Goal: Information Seeking & Learning: Learn about a topic

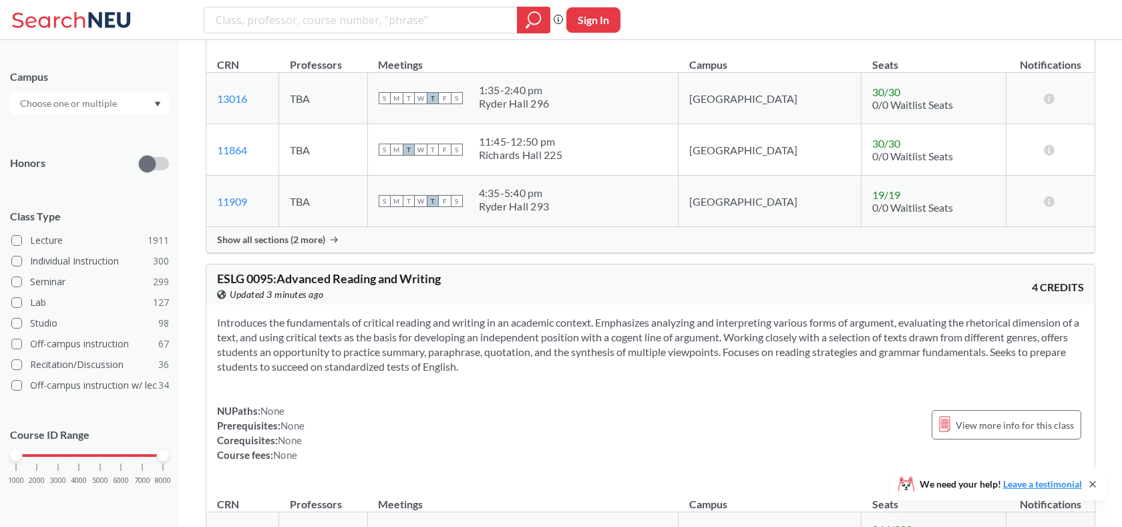
scroll to position [704, 0]
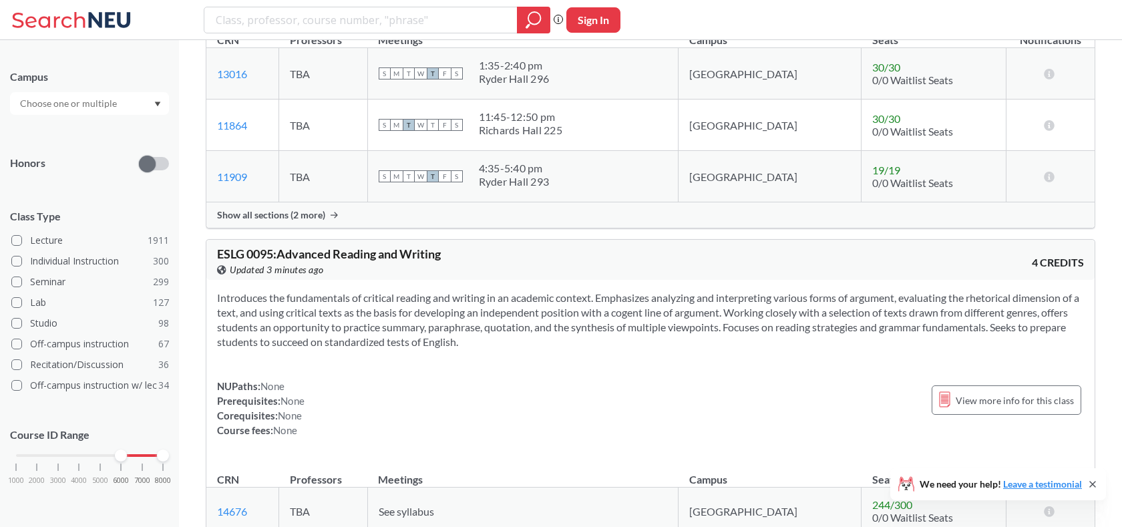
drag, startPoint x: 19, startPoint y: 450, endPoint x: 118, endPoint y: 468, distance: 99.7
click at [118, 468] on div "1000 2000 3000 4000 5000 6000 7000 8000" at bounding box center [89, 481] width 159 height 60
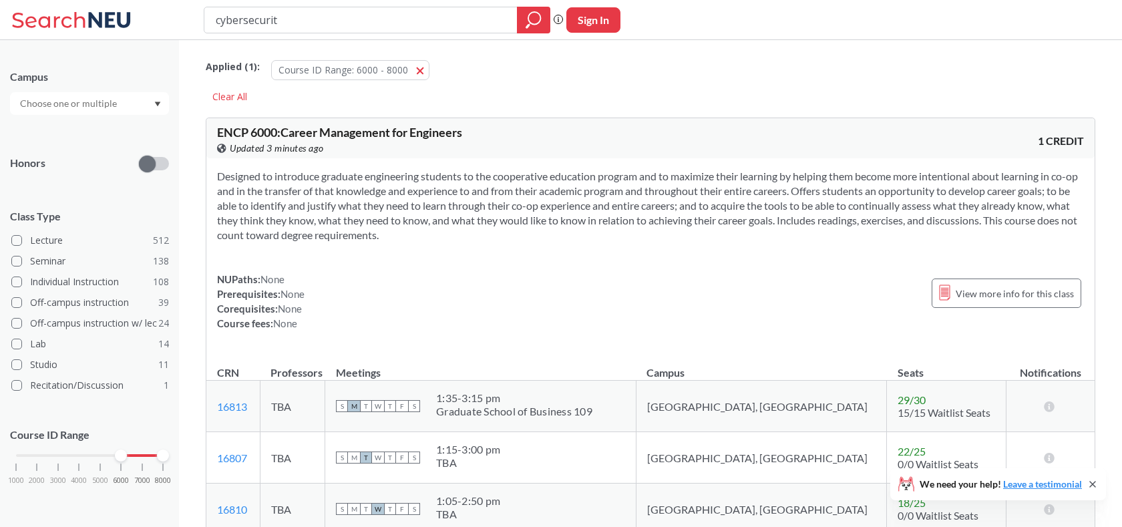
type input "cybersecurity"
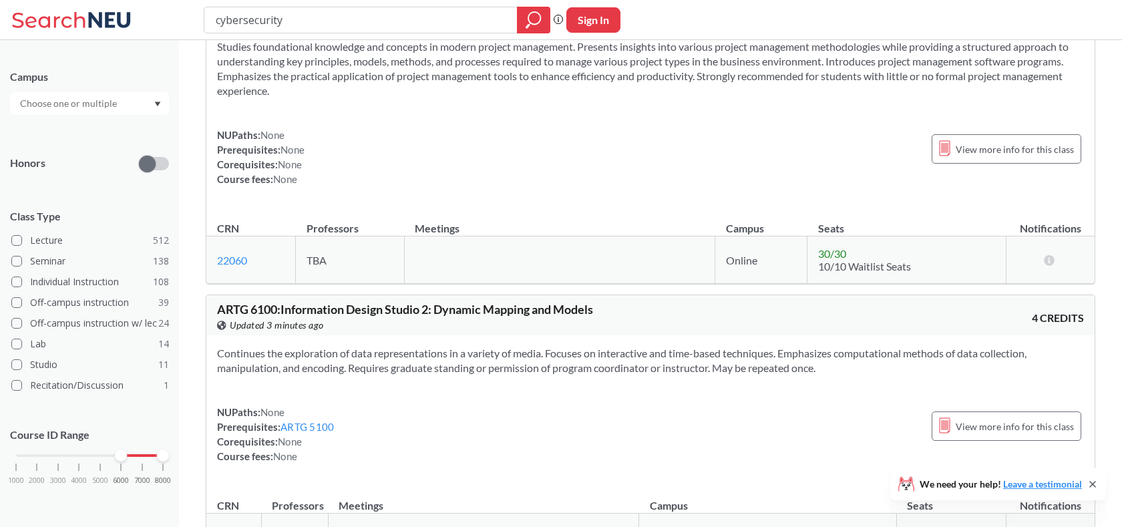
scroll to position [3232, 0]
click at [143, 456] on div "1000 2000 3000 4000 5000 6000 7000 8000" at bounding box center [89, 455] width 147 height 9
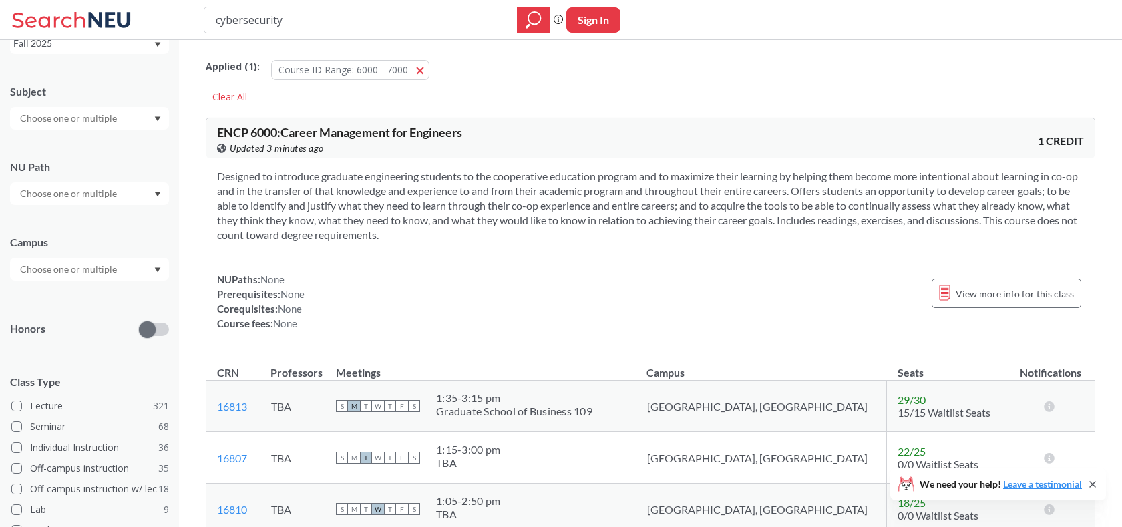
scroll to position [254, 0]
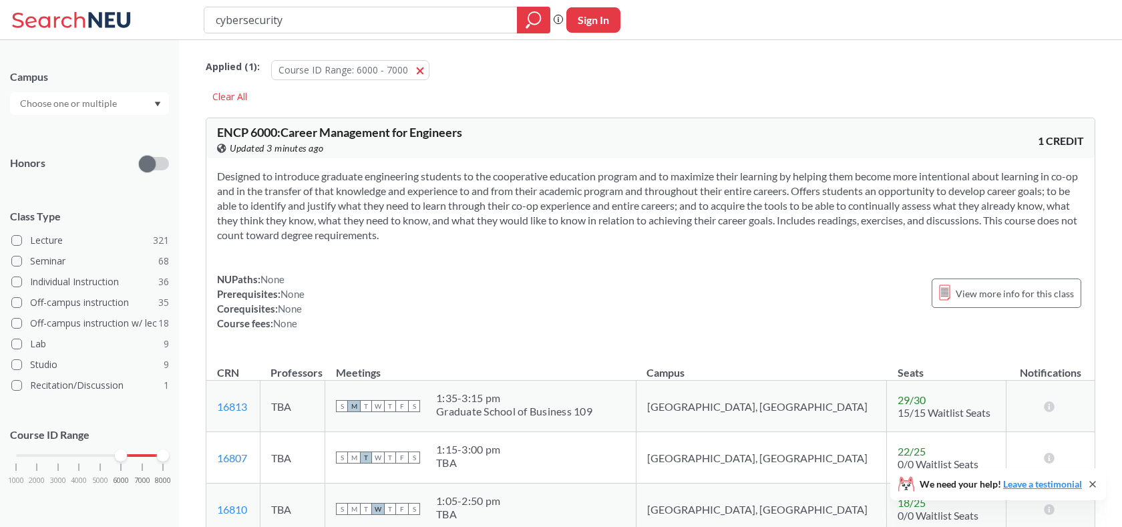
click at [162, 456] on div at bounding box center [163, 456] width 12 height 12
drag, startPoint x: 120, startPoint y: 460, endPoint x: 139, endPoint y: 460, distance: 18.7
click at [139, 460] on div at bounding box center [142, 456] width 12 height 12
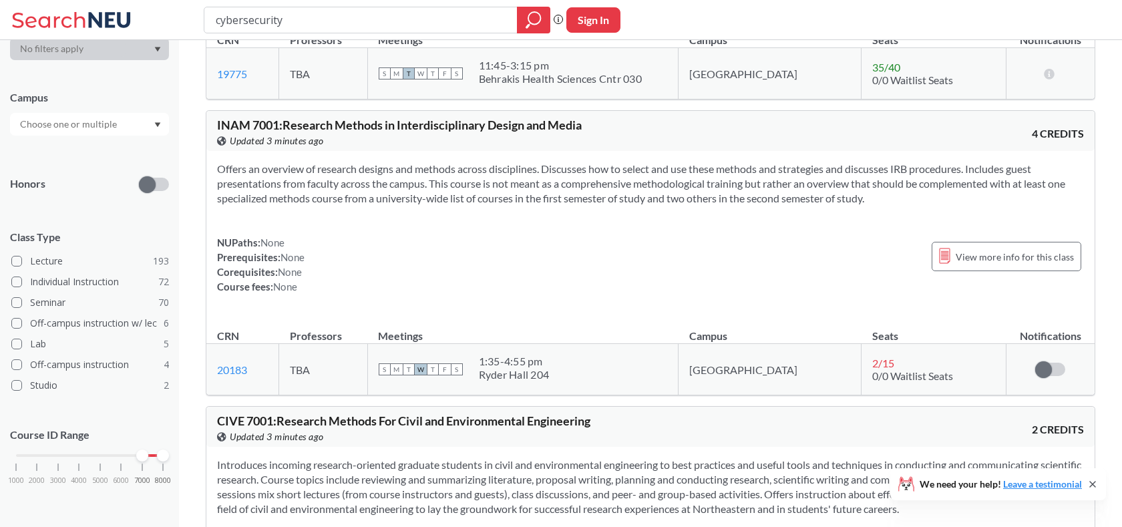
scroll to position [1683, 0]
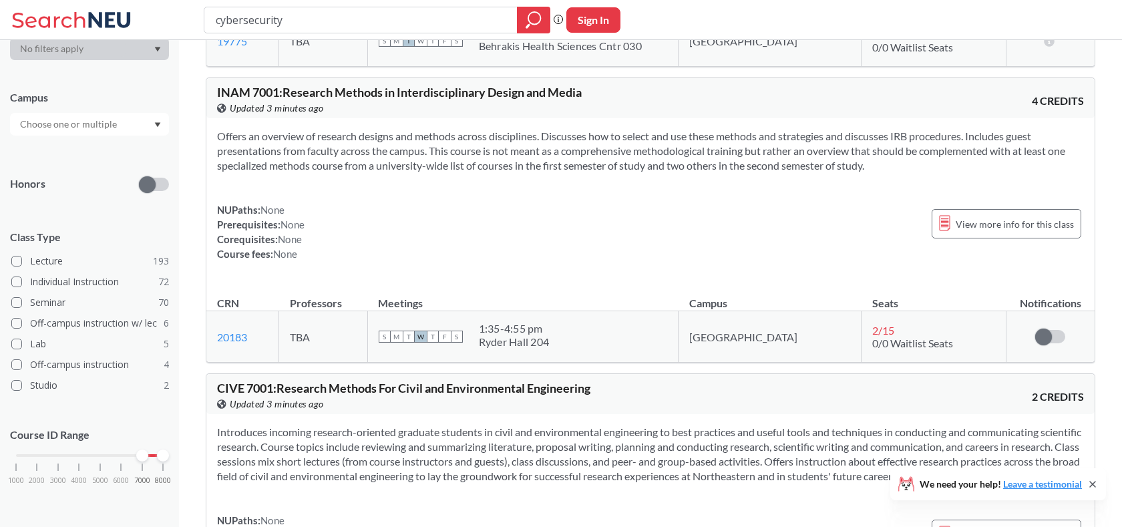
click at [143, 121] on div at bounding box center [89, 124] width 159 height 23
click at [131, 159] on div "Boston ( 227 )" at bounding box center [92, 154] width 151 height 15
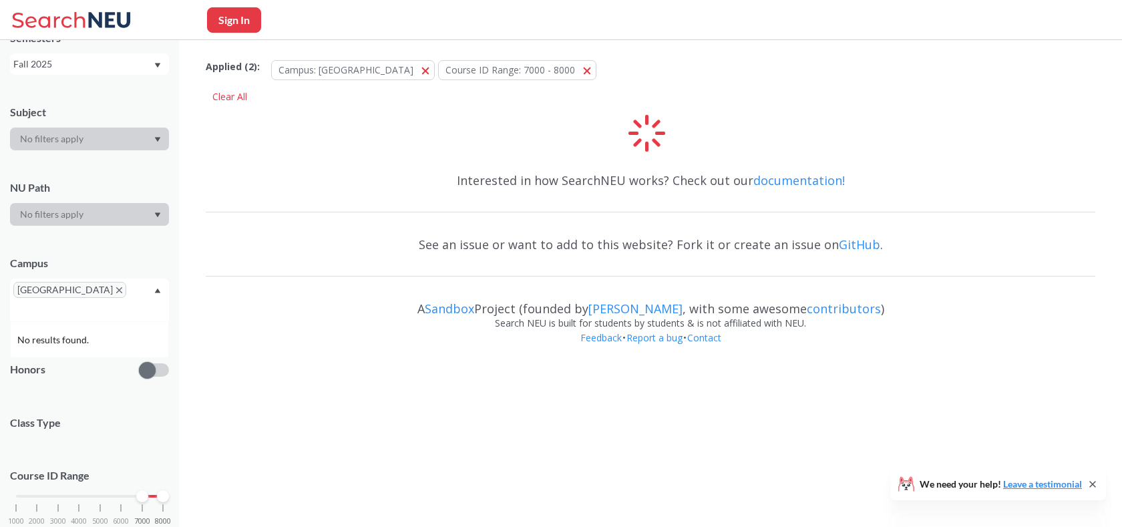
scroll to position [65, 0]
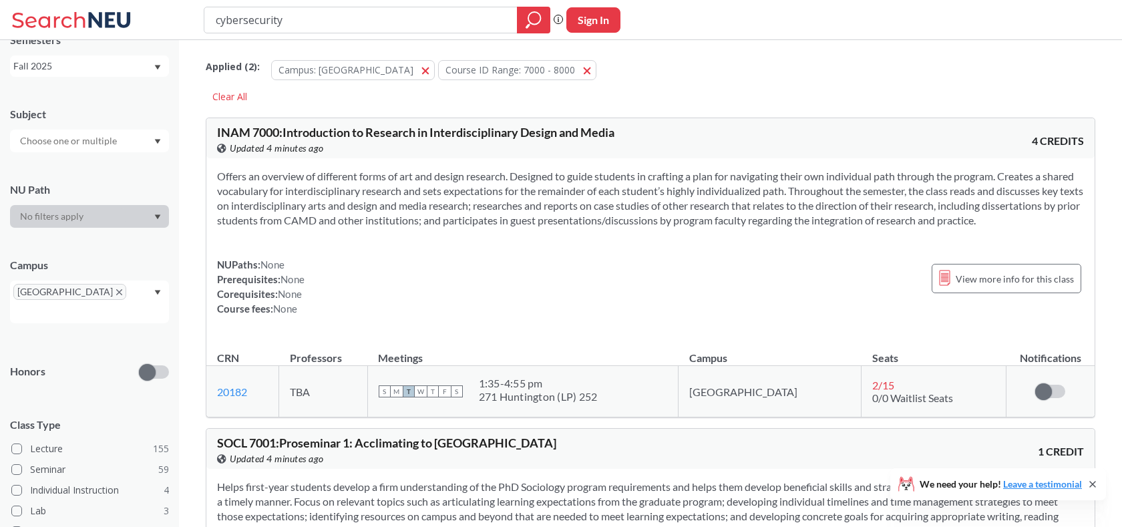
click at [135, 144] on div at bounding box center [89, 141] width 159 height 23
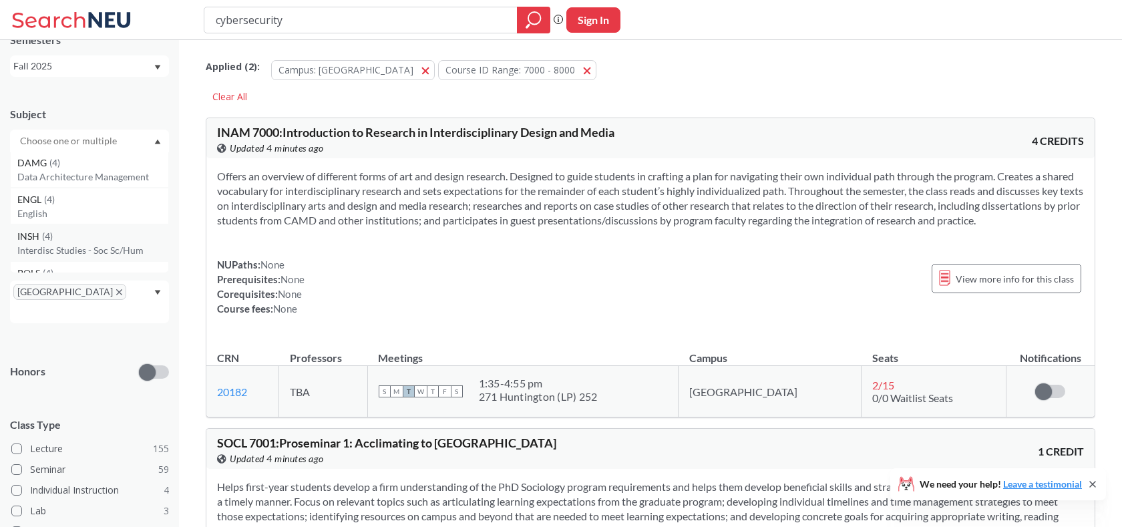
scroll to position [517, 0]
click at [112, 215] on p "English" at bounding box center [92, 212] width 151 height 13
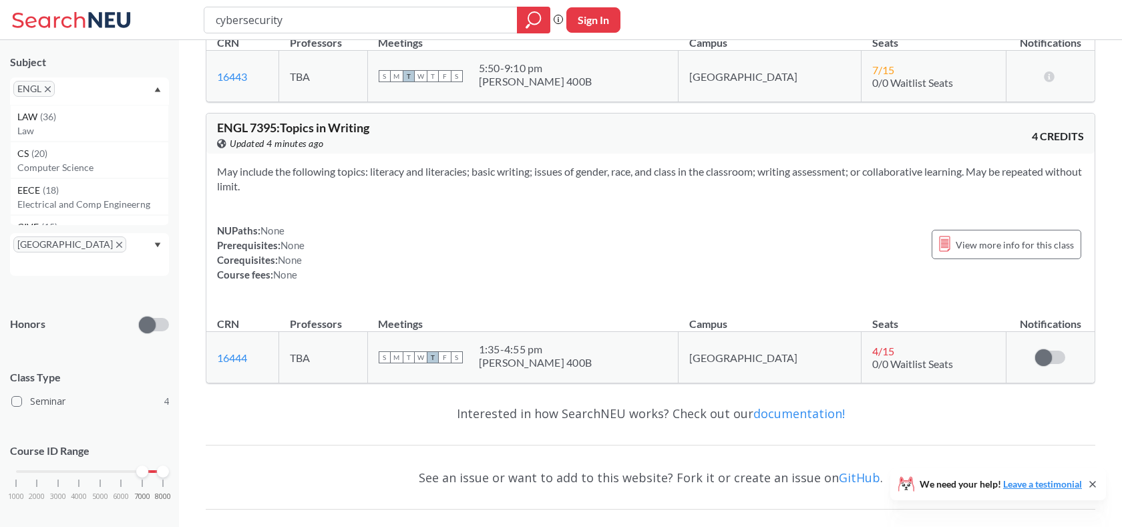
scroll to position [934, 0]
